Goal: Task Accomplishment & Management: Use online tool/utility

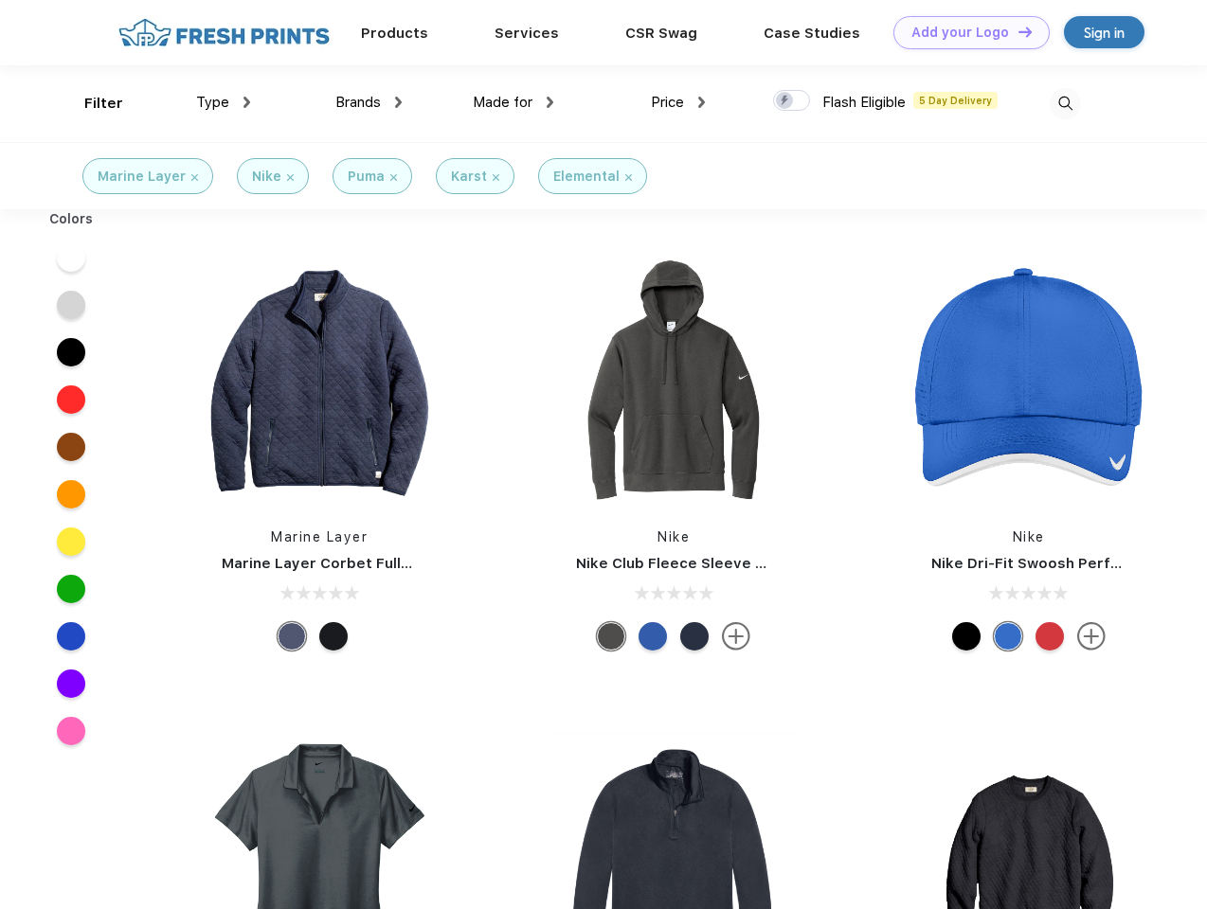
click at [964, 32] on link "Add your Logo Design Tool" at bounding box center [971, 32] width 156 height 33
click at [0, 0] on div "Design Tool" at bounding box center [0, 0] width 0 height 0
click at [1017, 31] on link "Add your Logo Design Tool" at bounding box center [971, 32] width 156 height 33
click at [91, 103] on div "Filter" at bounding box center [103, 104] width 39 height 22
click at [224, 102] on span "Type" at bounding box center [212, 102] width 33 height 17
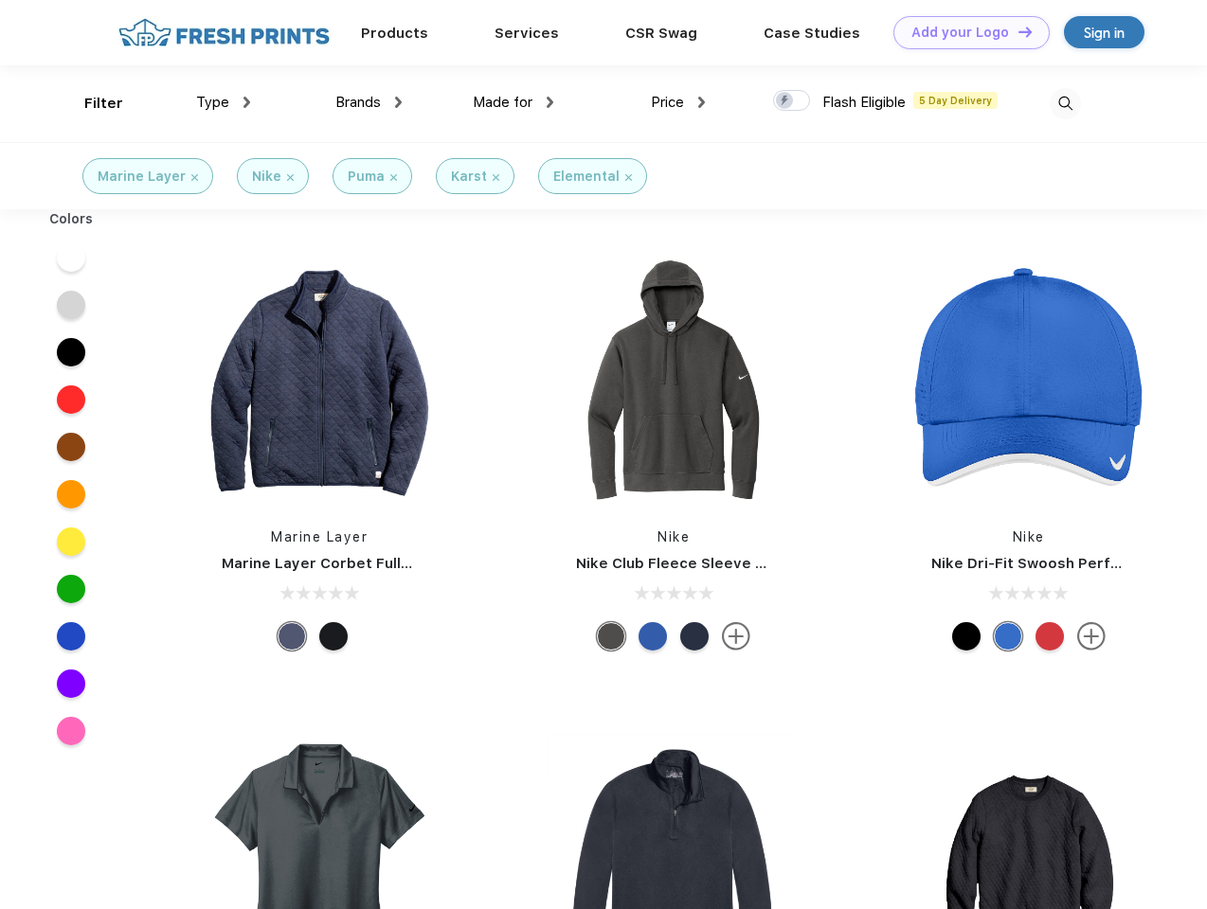
click at [369, 102] on span "Brands" at bounding box center [357, 102] width 45 height 17
click at [513, 102] on span "Made for" at bounding box center [503, 102] width 60 height 17
click at [678, 102] on span "Price" at bounding box center [667, 102] width 33 height 17
click at [792, 101] on div at bounding box center [791, 100] width 37 height 21
click at [785, 101] on input "checkbox" at bounding box center [779, 95] width 12 height 12
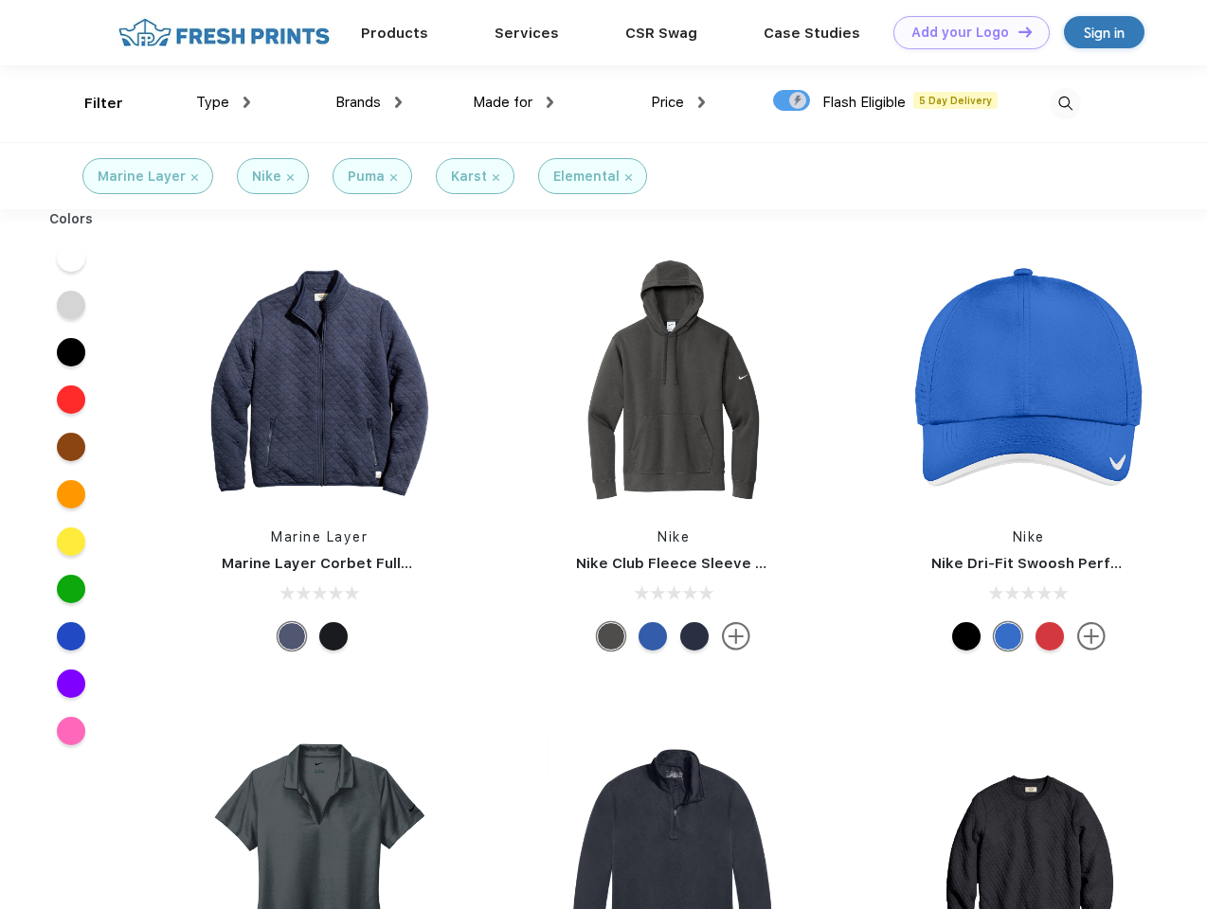
click at [1065, 103] on img at bounding box center [1065, 103] width 31 height 31
